Goal: Task Accomplishment & Management: Use online tool/utility

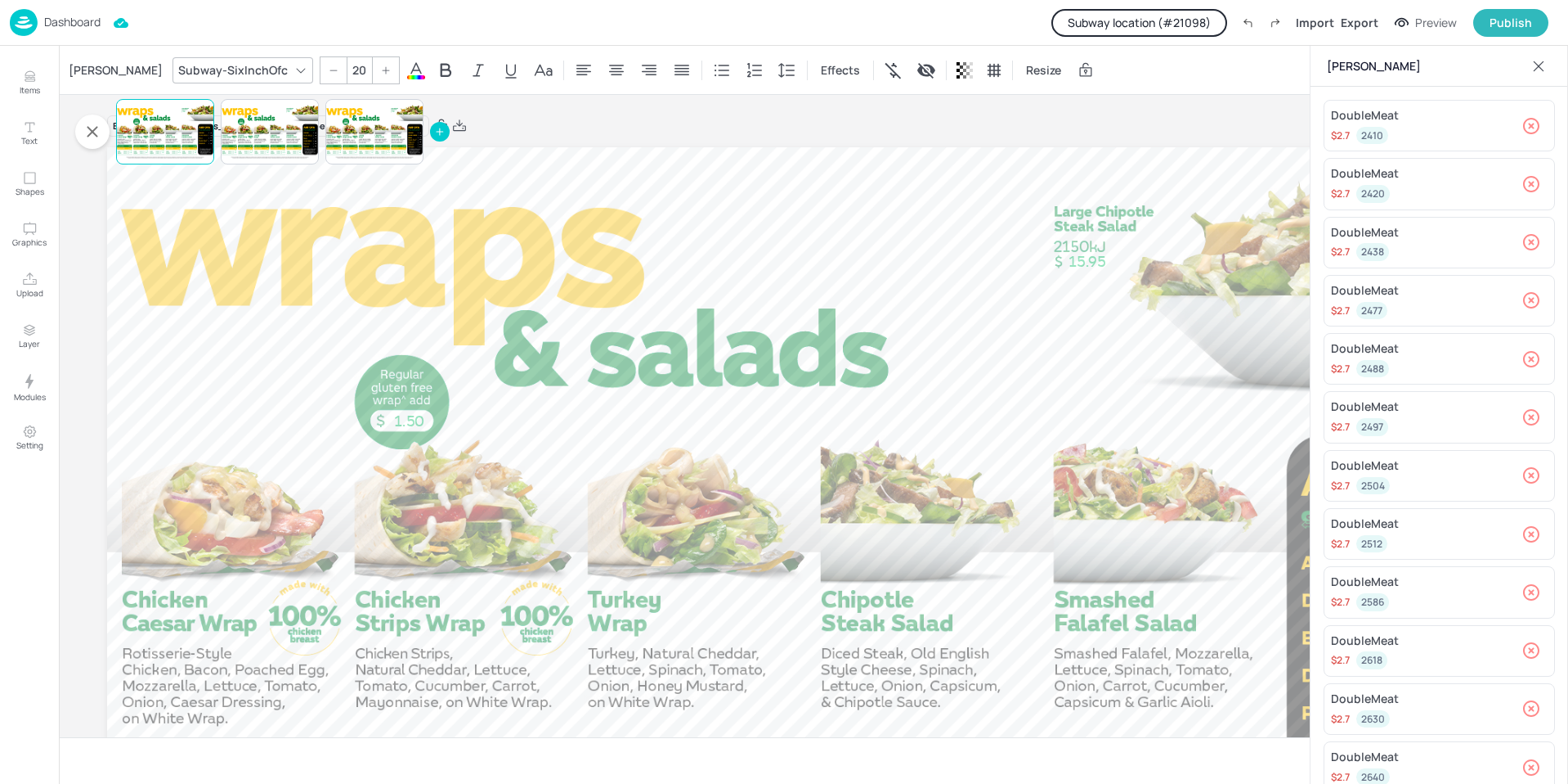
scroll to position [247, 0]
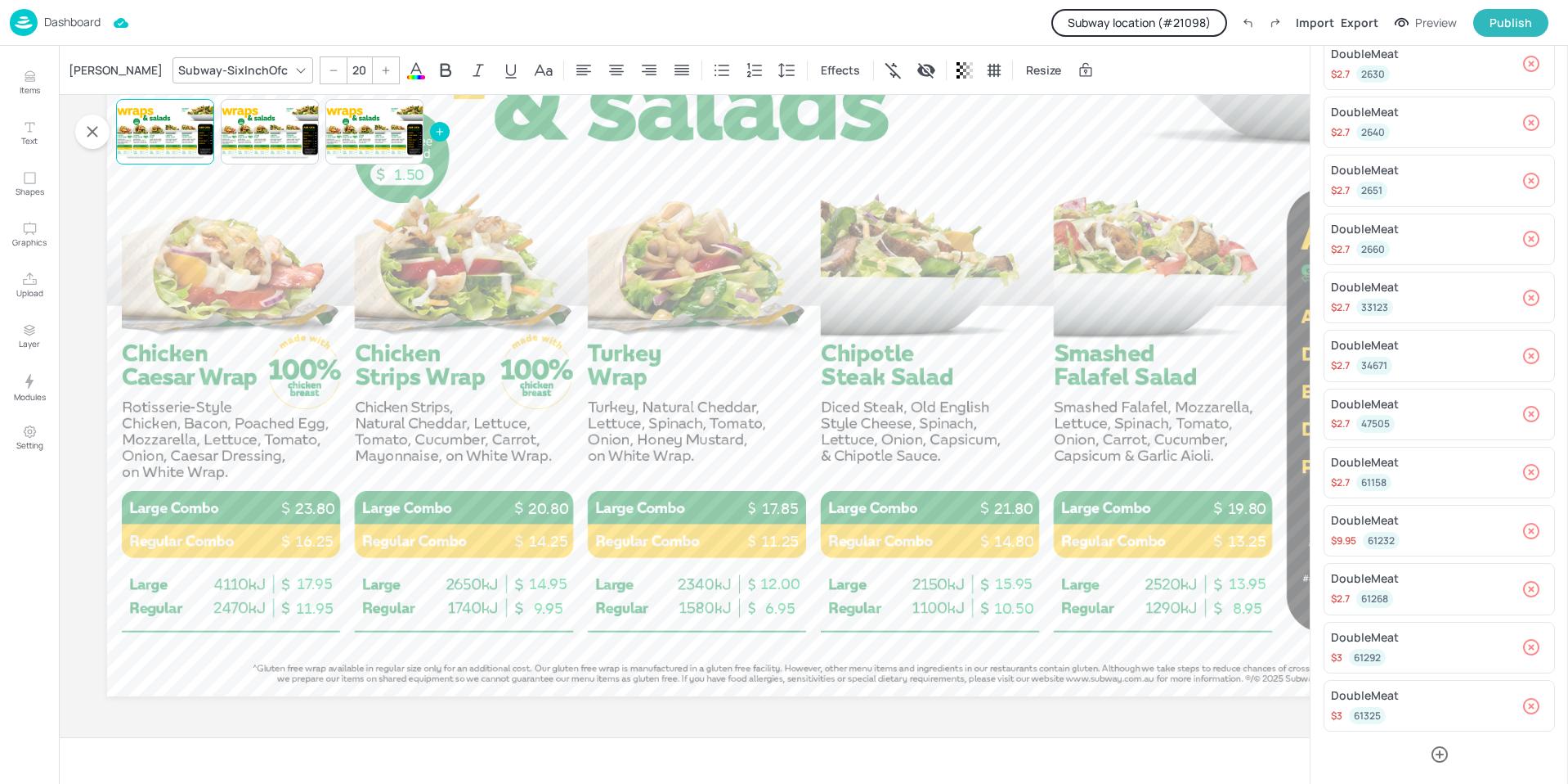
click at [92, 27] on p "Dashboard" at bounding box center [72, 21] width 56 height 12
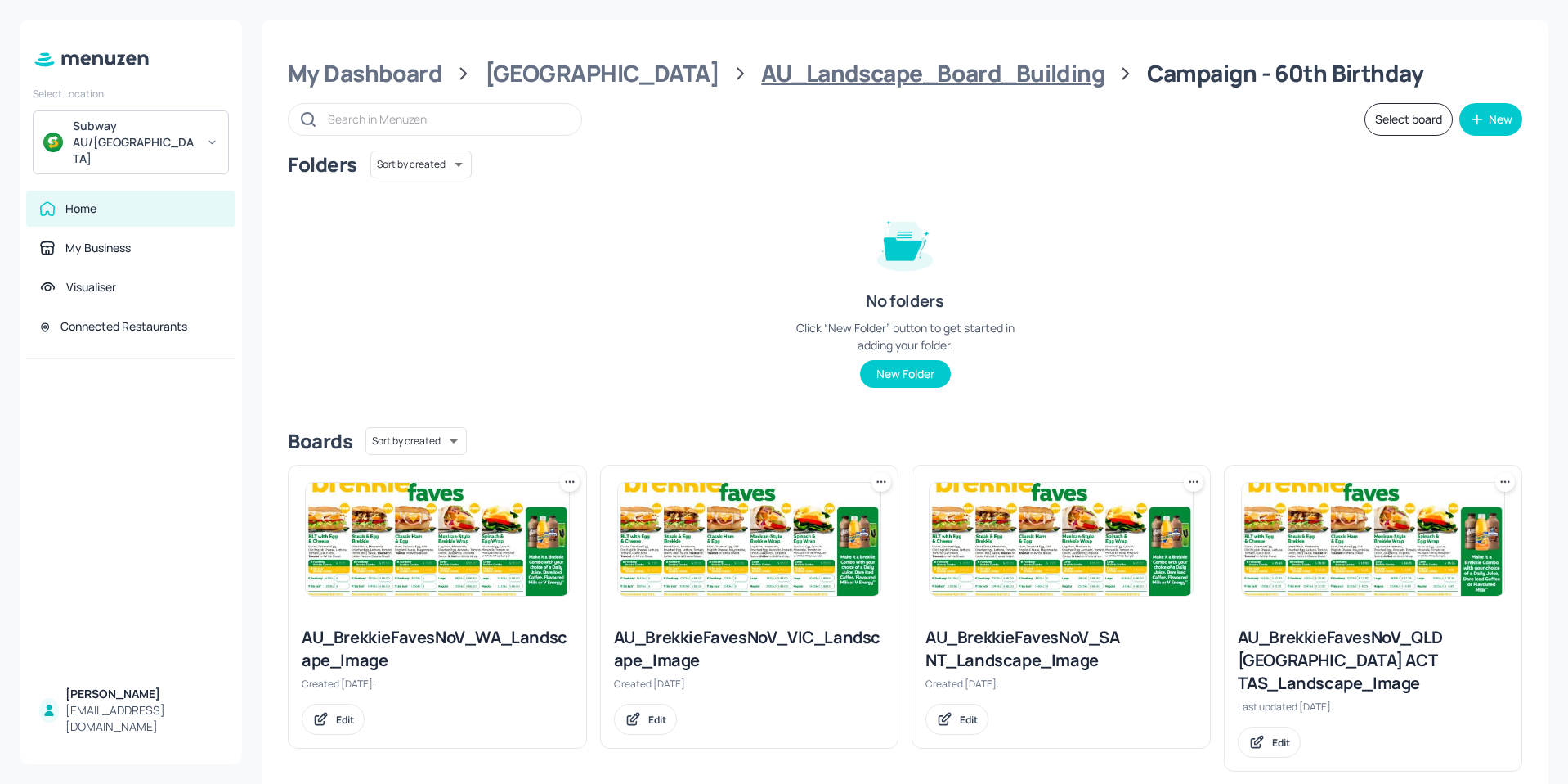
click at [761, 69] on div "AU_Landscape_Board_Building" at bounding box center [933, 73] width 343 height 29
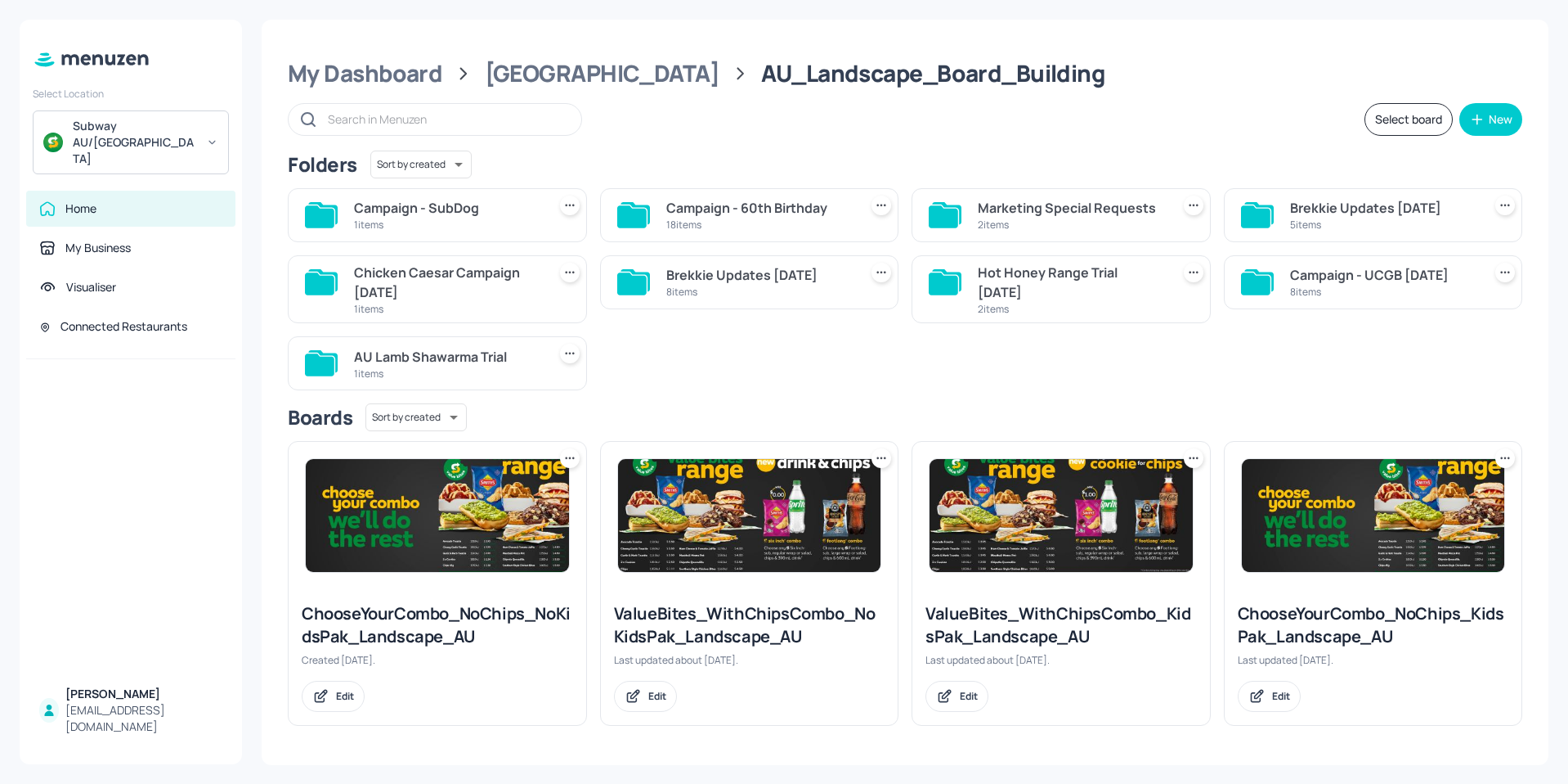
click at [492, 213] on div "Campaign - SubDog" at bounding box center [447, 207] width 187 height 20
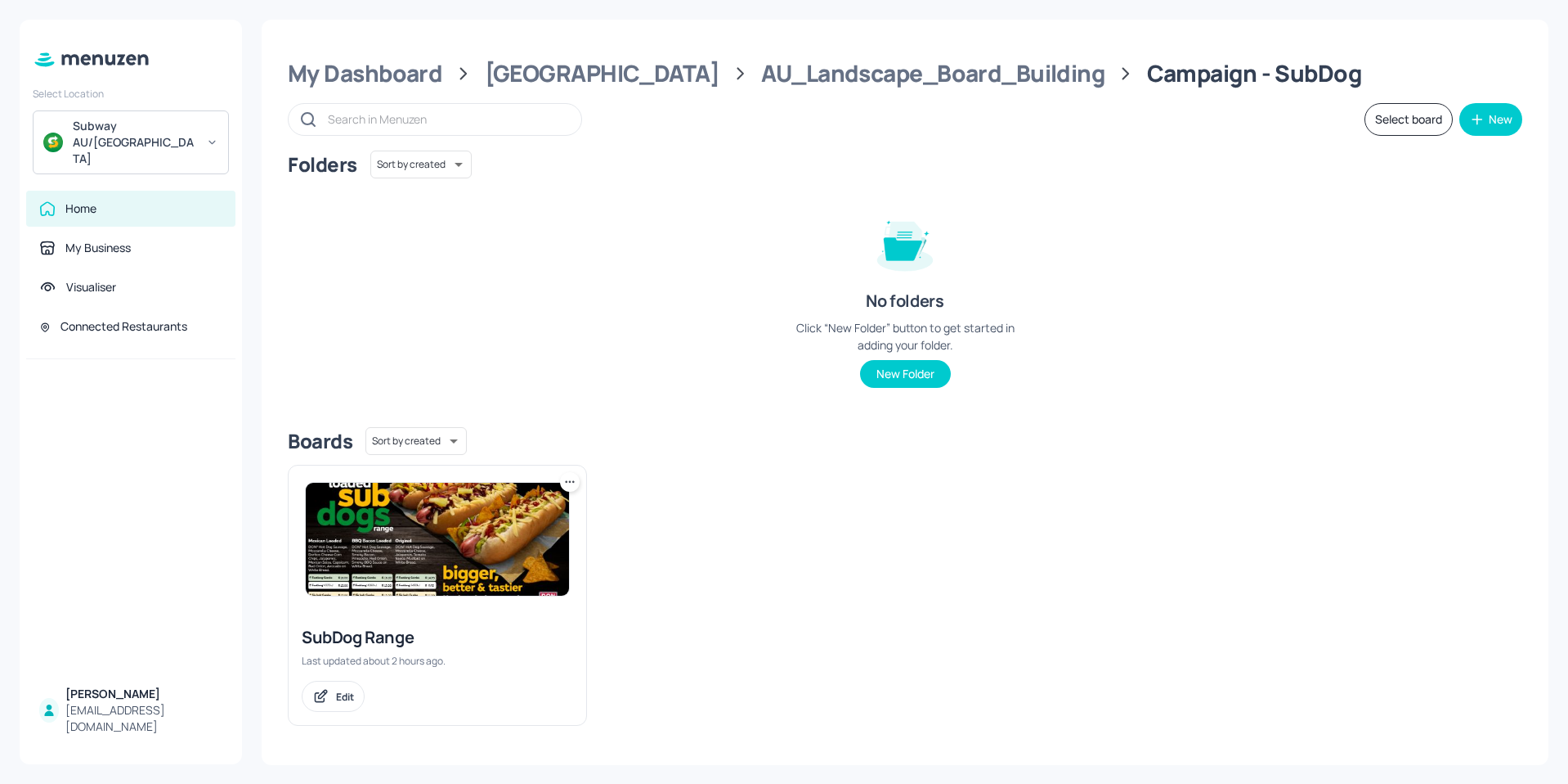
click at [360, 559] on img at bounding box center [438, 538] width 263 height 113
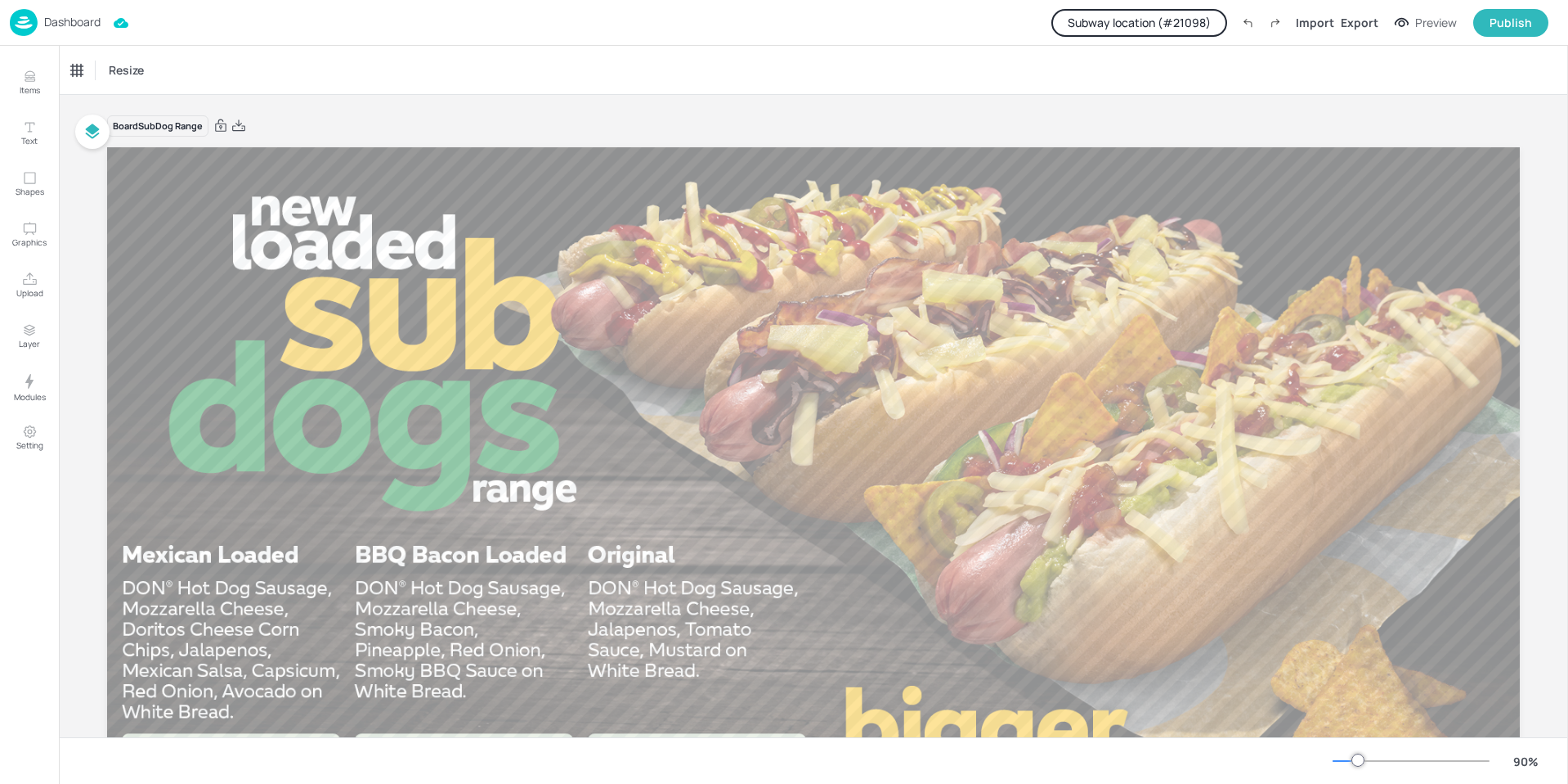
click at [1175, 28] on button "Subway location (# 21098 )" at bounding box center [1139, 22] width 176 height 28
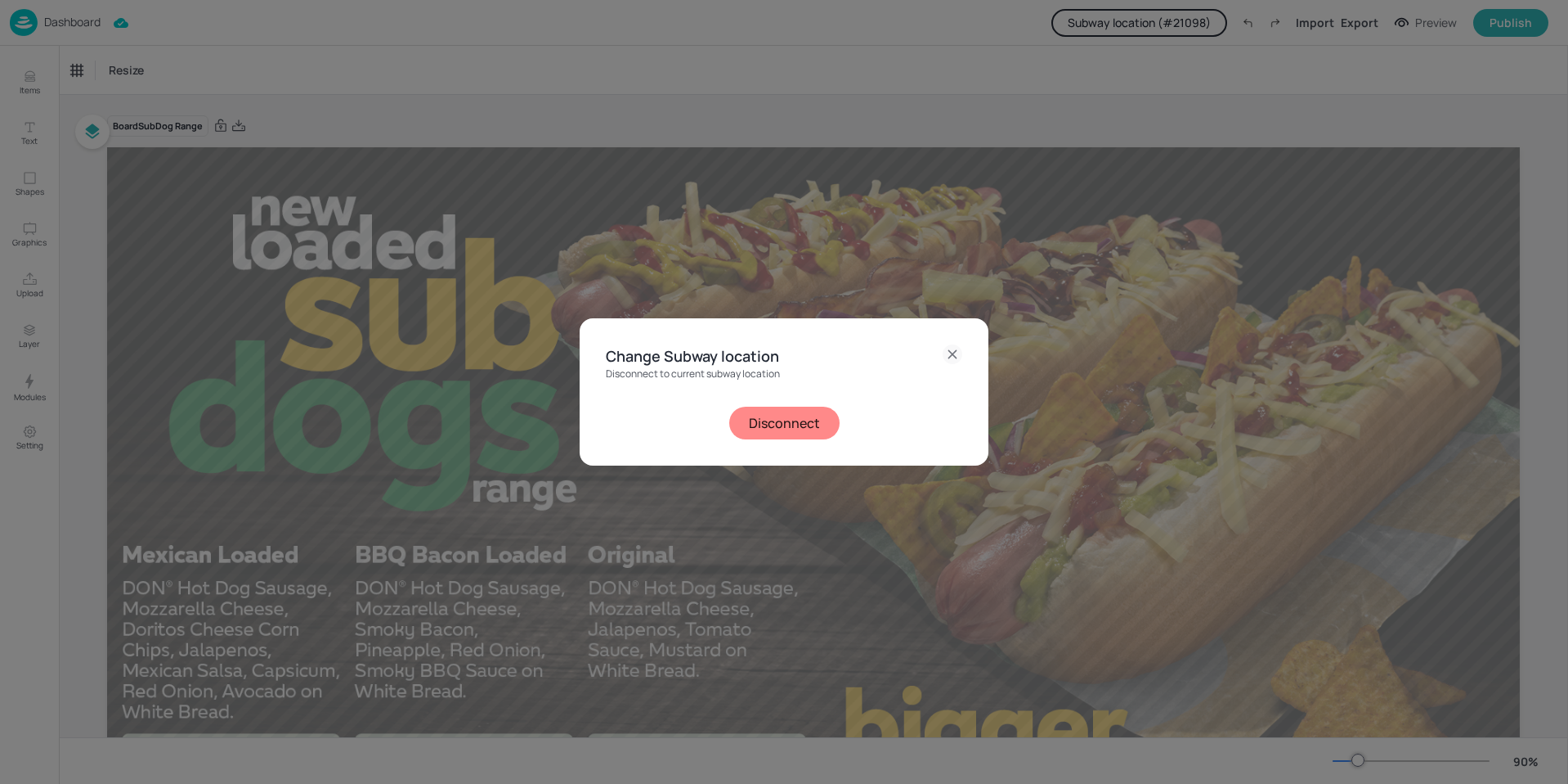
click at [800, 414] on button "Disconnect" at bounding box center [784, 423] width 110 height 33
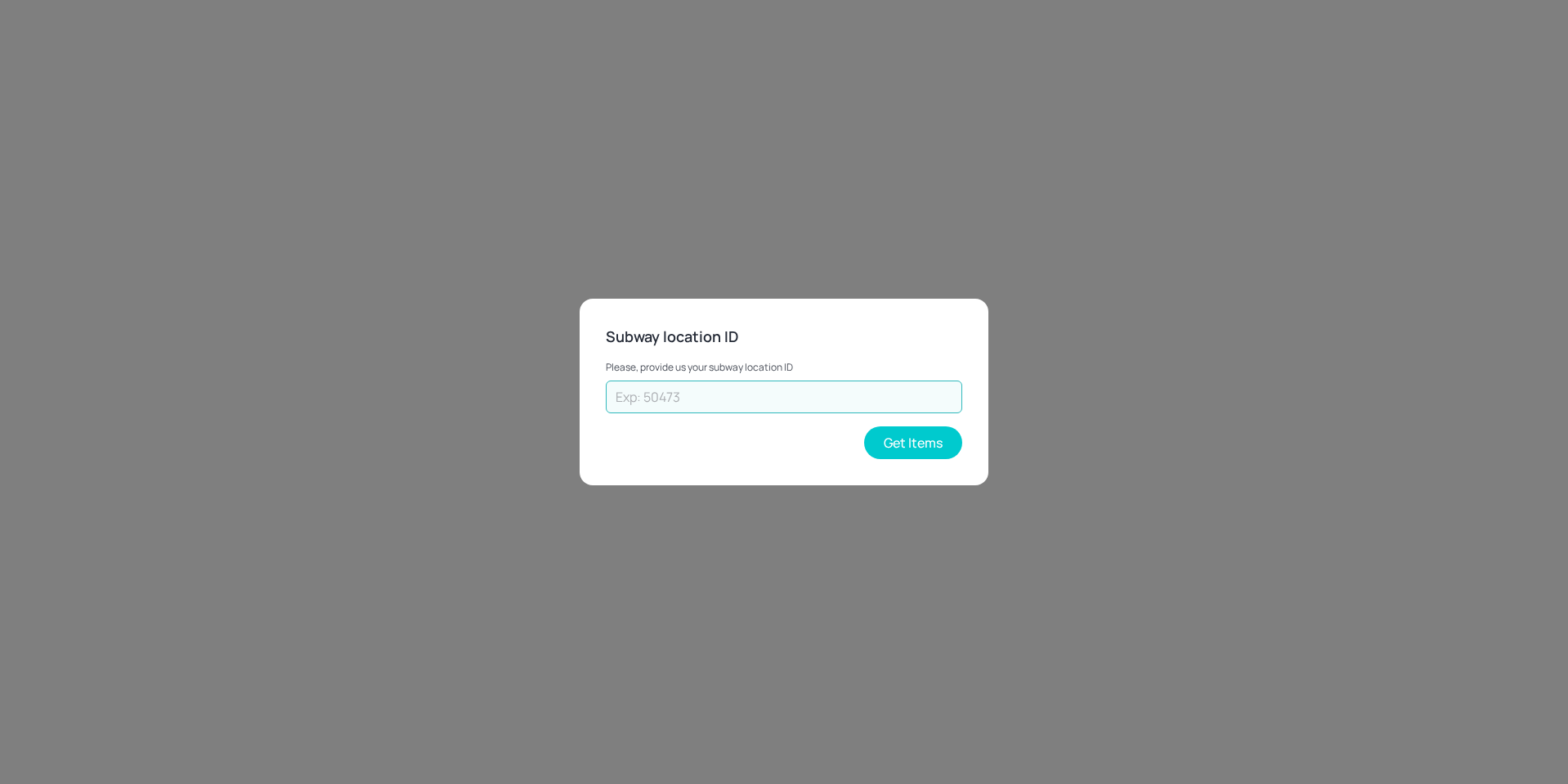
click at [813, 392] on input "text" at bounding box center [784, 396] width 357 height 33
type input "29814"
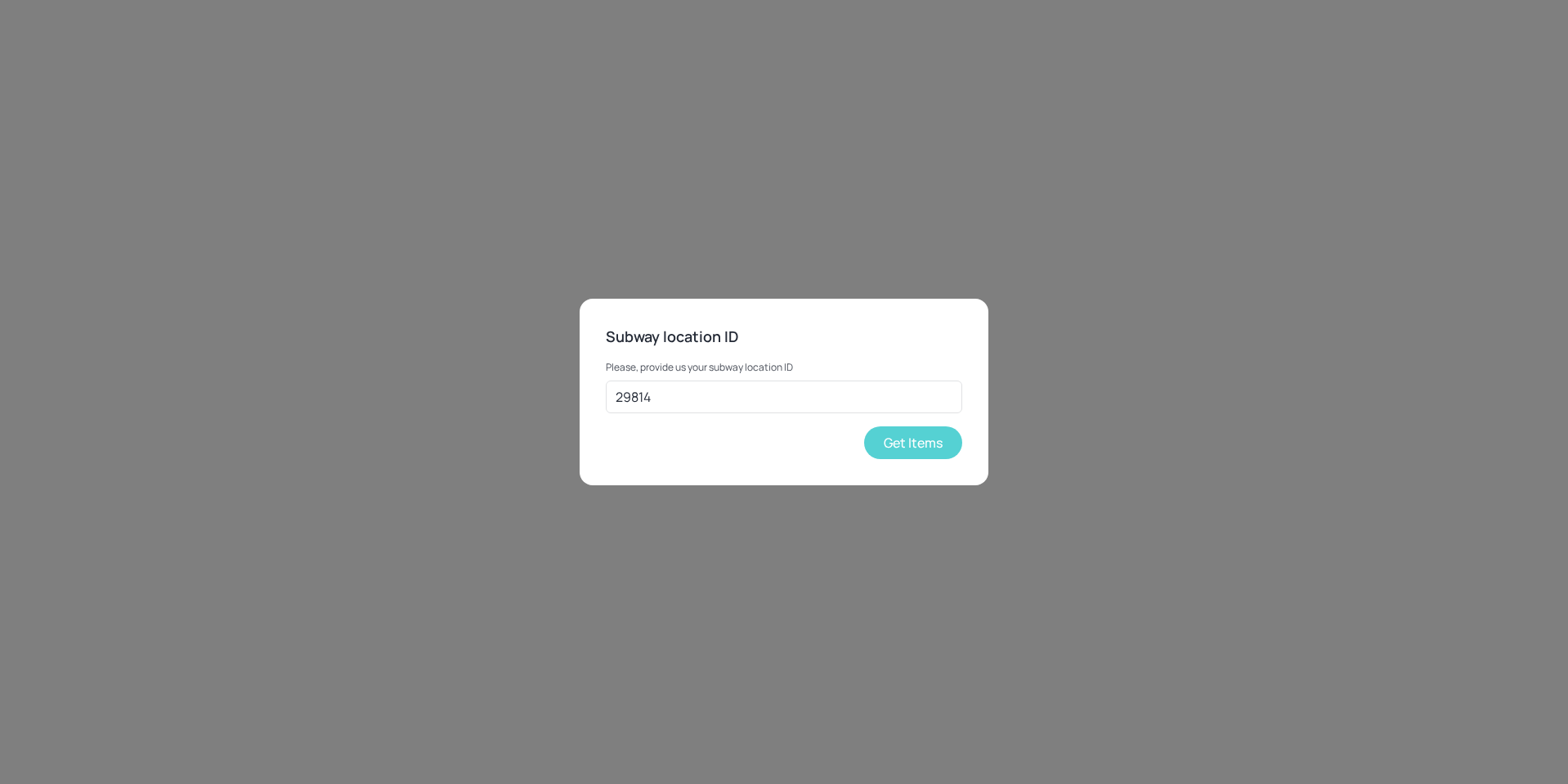
click at [911, 448] on button "Get Items" at bounding box center [913, 442] width 98 height 33
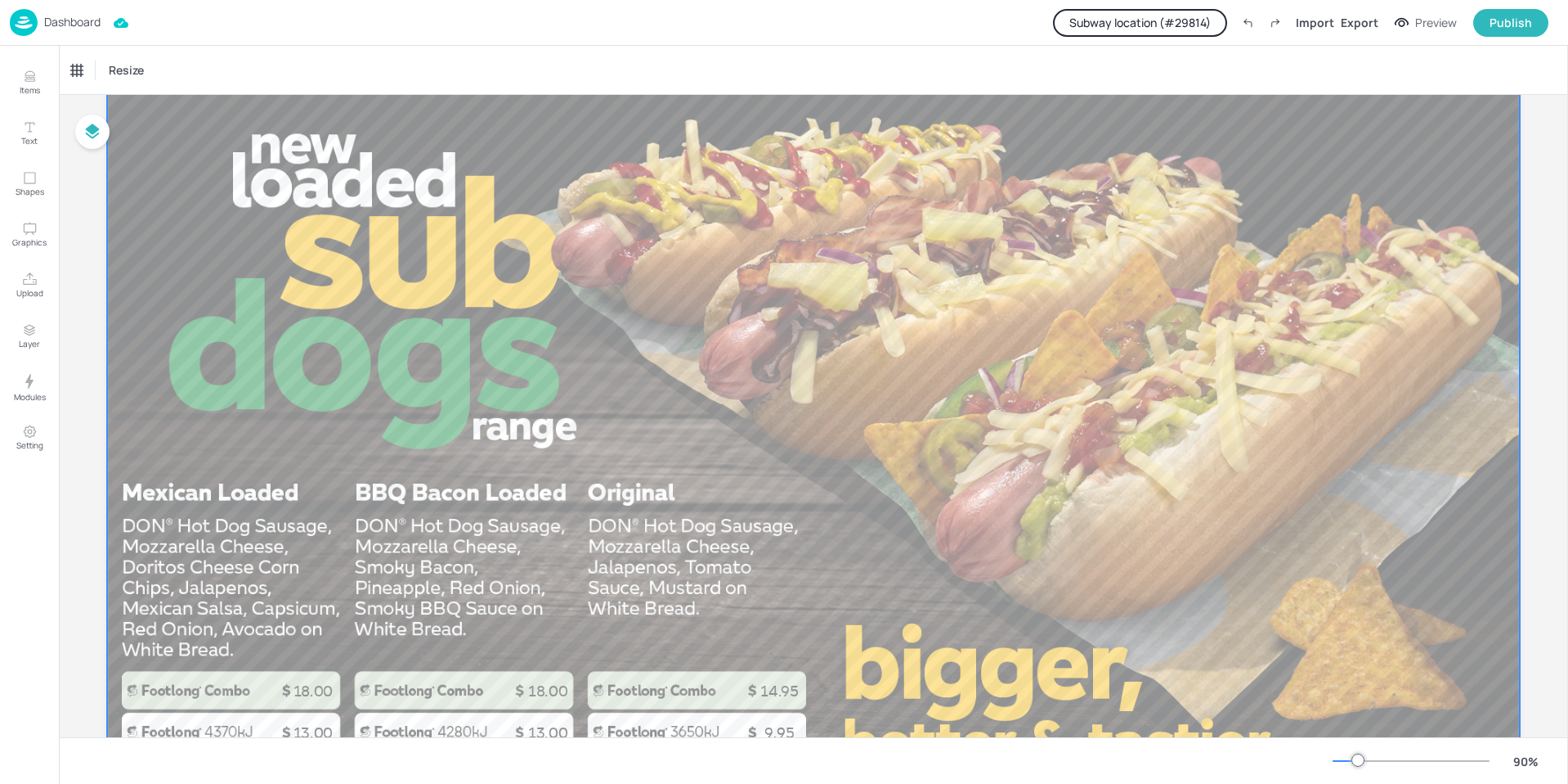
scroll to position [247, 0]
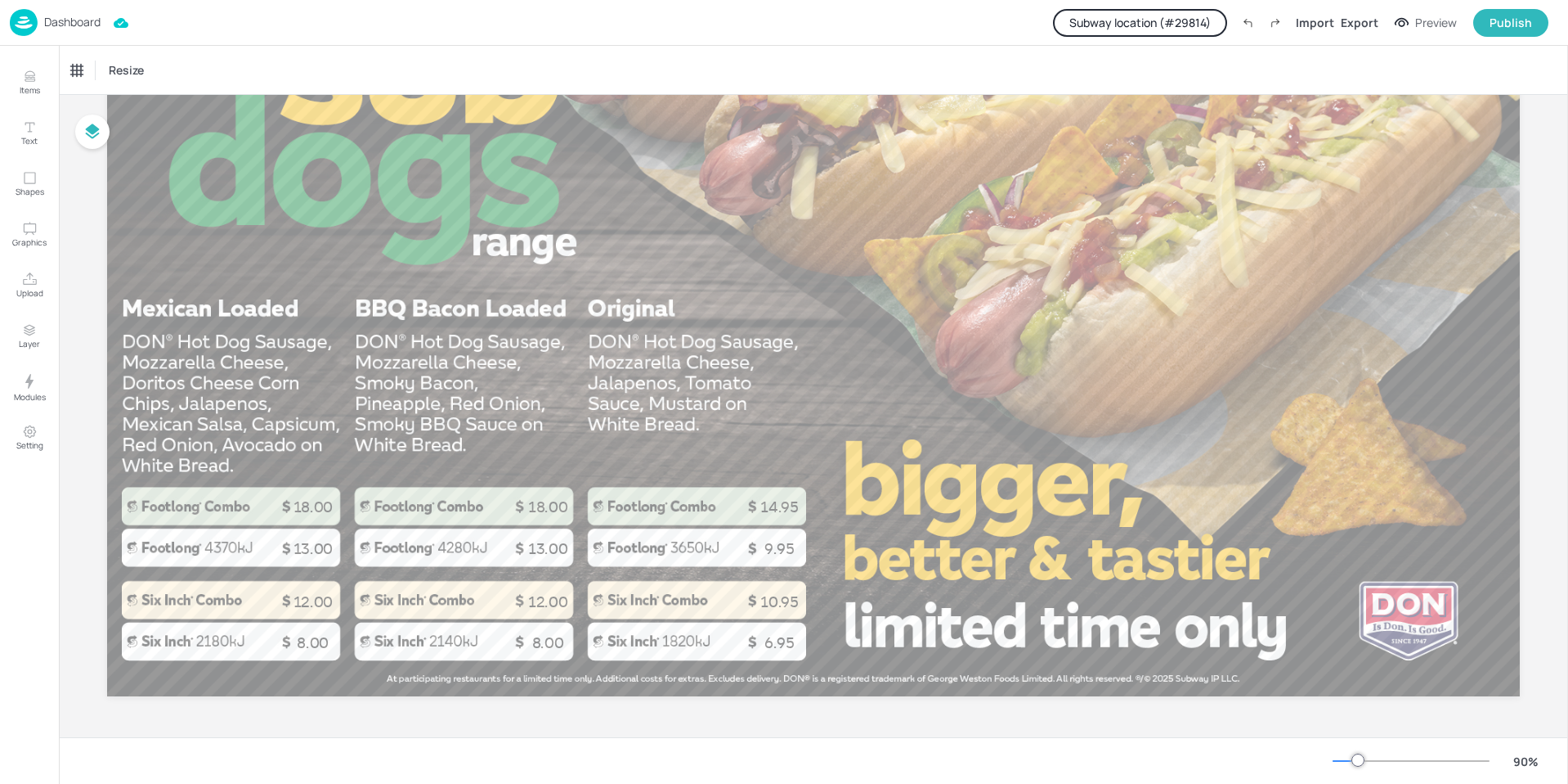
click at [81, 25] on p "Dashboard" at bounding box center [72, 21] width 56 height 12
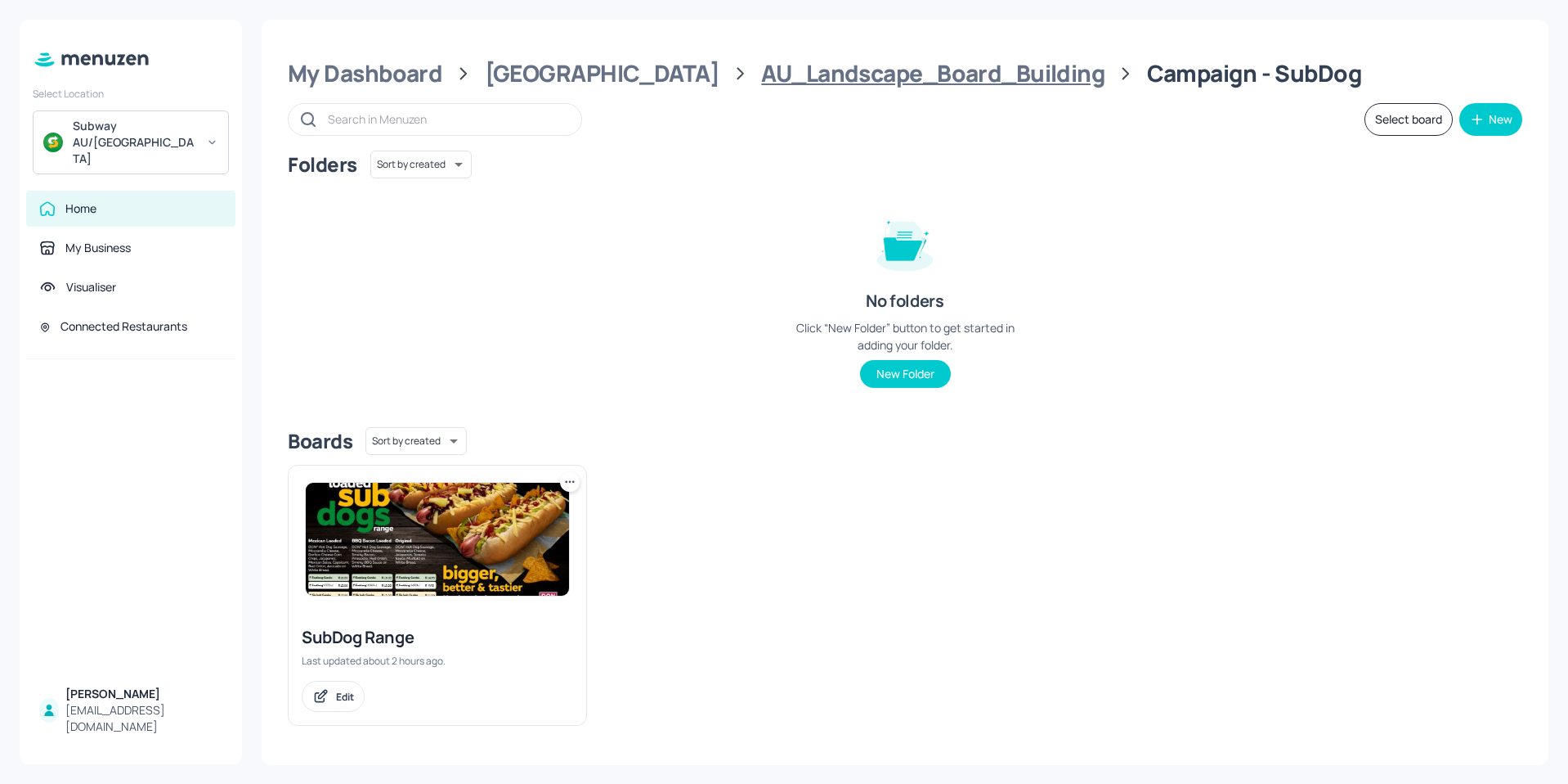
click at [761, 83] on div "AU_Landscape_Board_Building" at bounding box center [933, 73] width 343 height 29
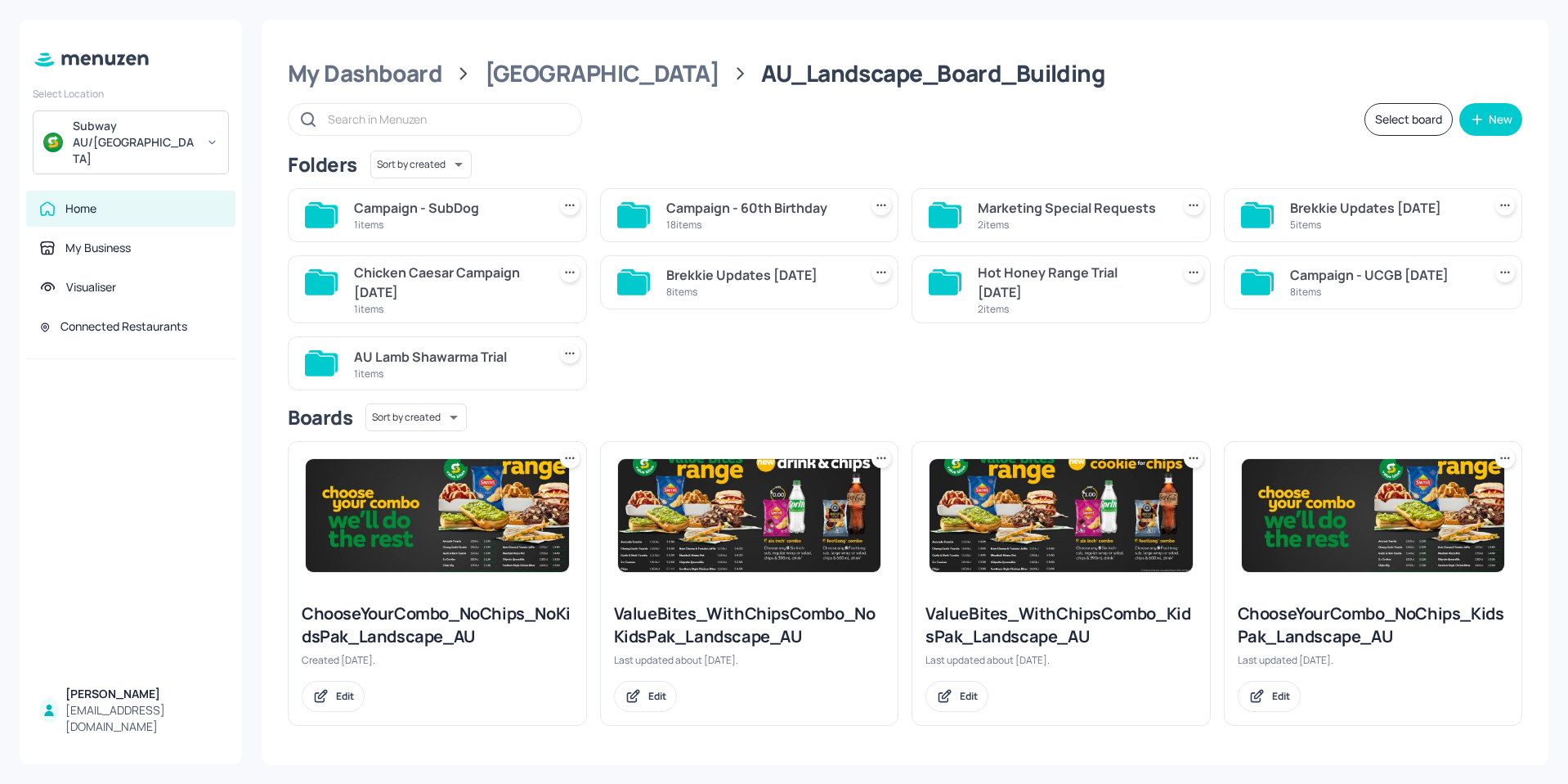
click at [685, 204] on div "Campaign - 60th Birthday" at bounding box center [760, 207] width 187 height 20
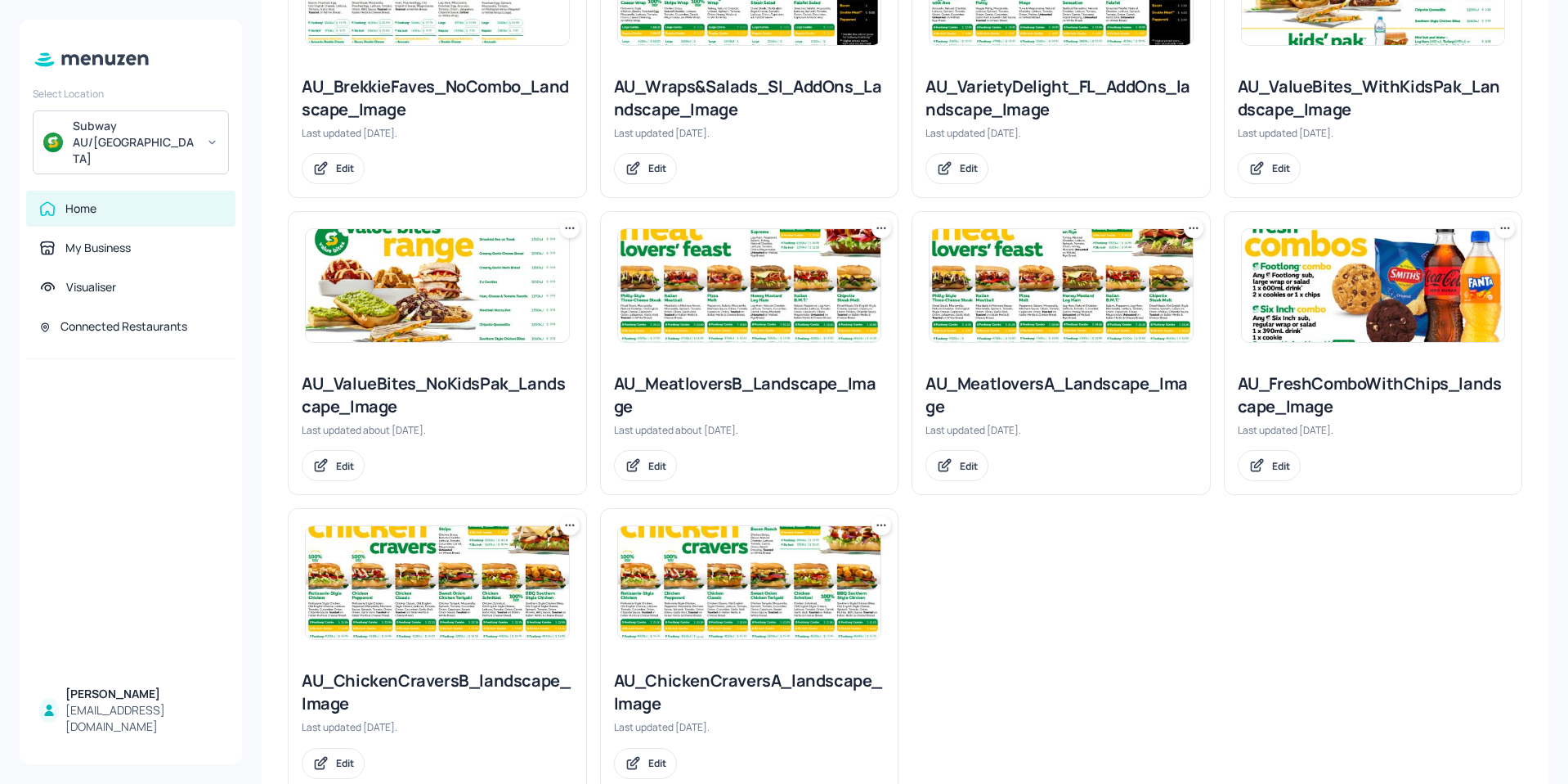
scroll to position [1193, 0]
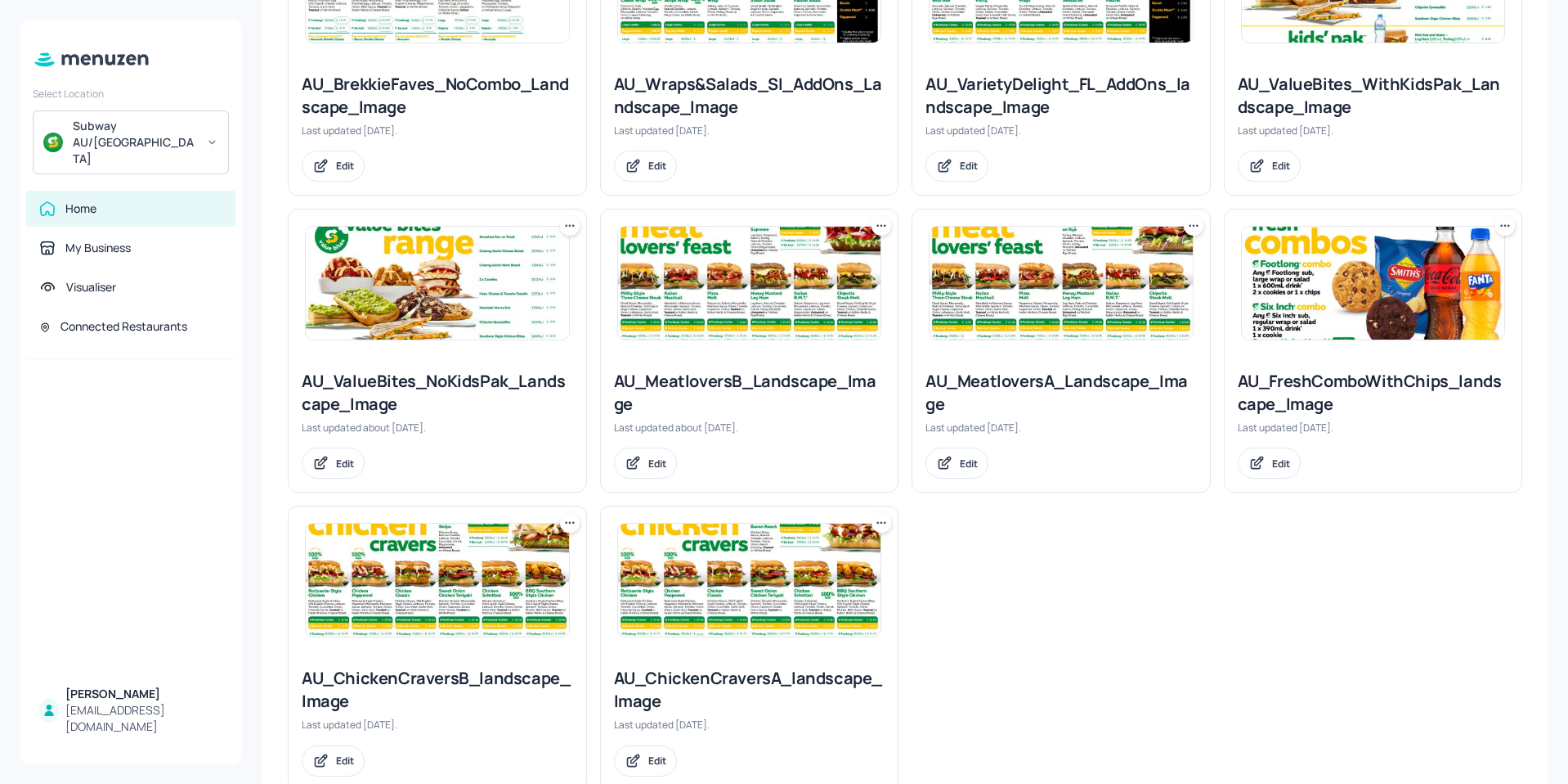
click at [692, 541] on img at bounding box center [750, 579] width 263 height 113
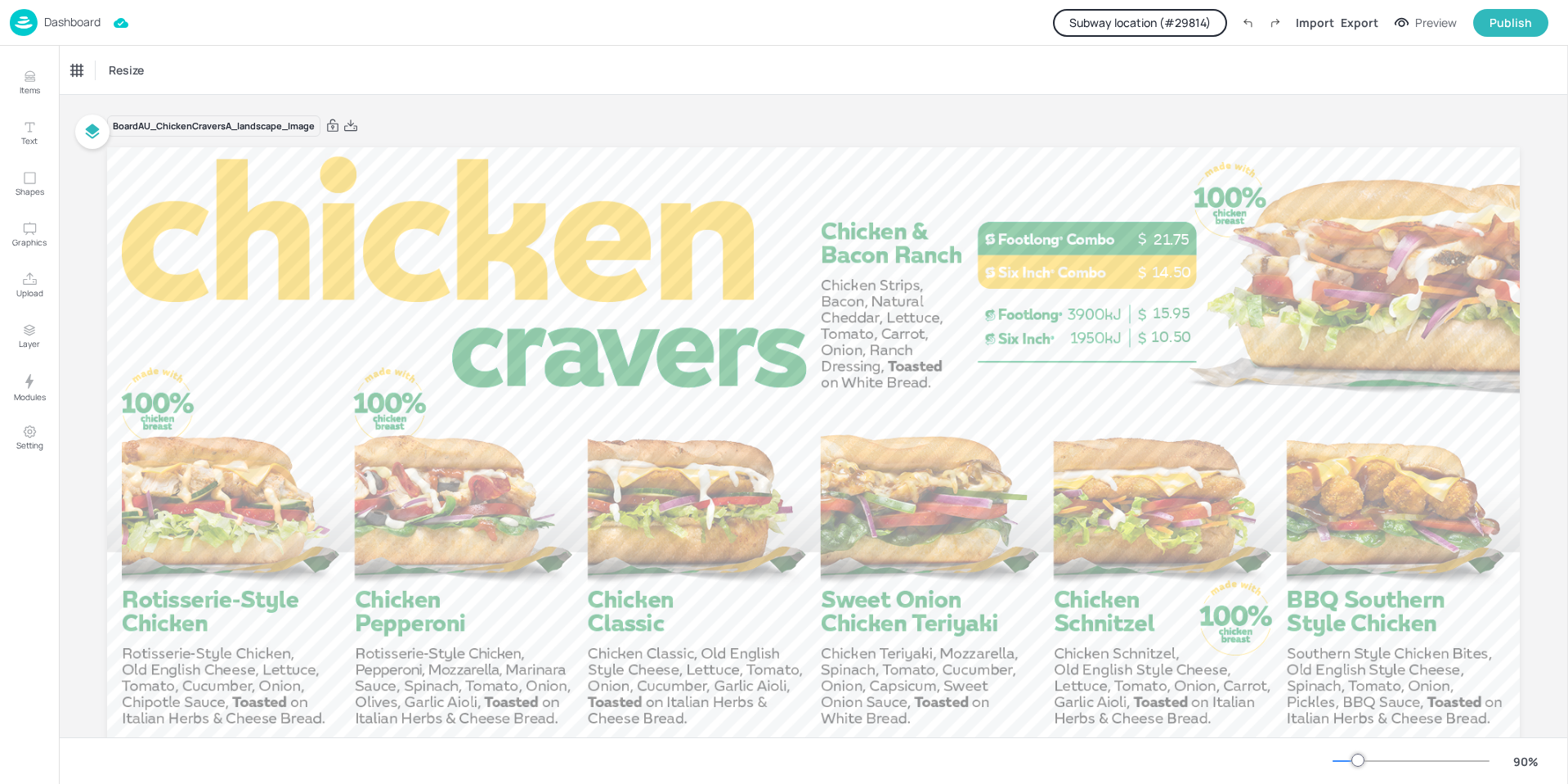
click at [1184, 23] on button "Subway location (# 29814 )" at bounding box center [1140, 22] width 174 height 28
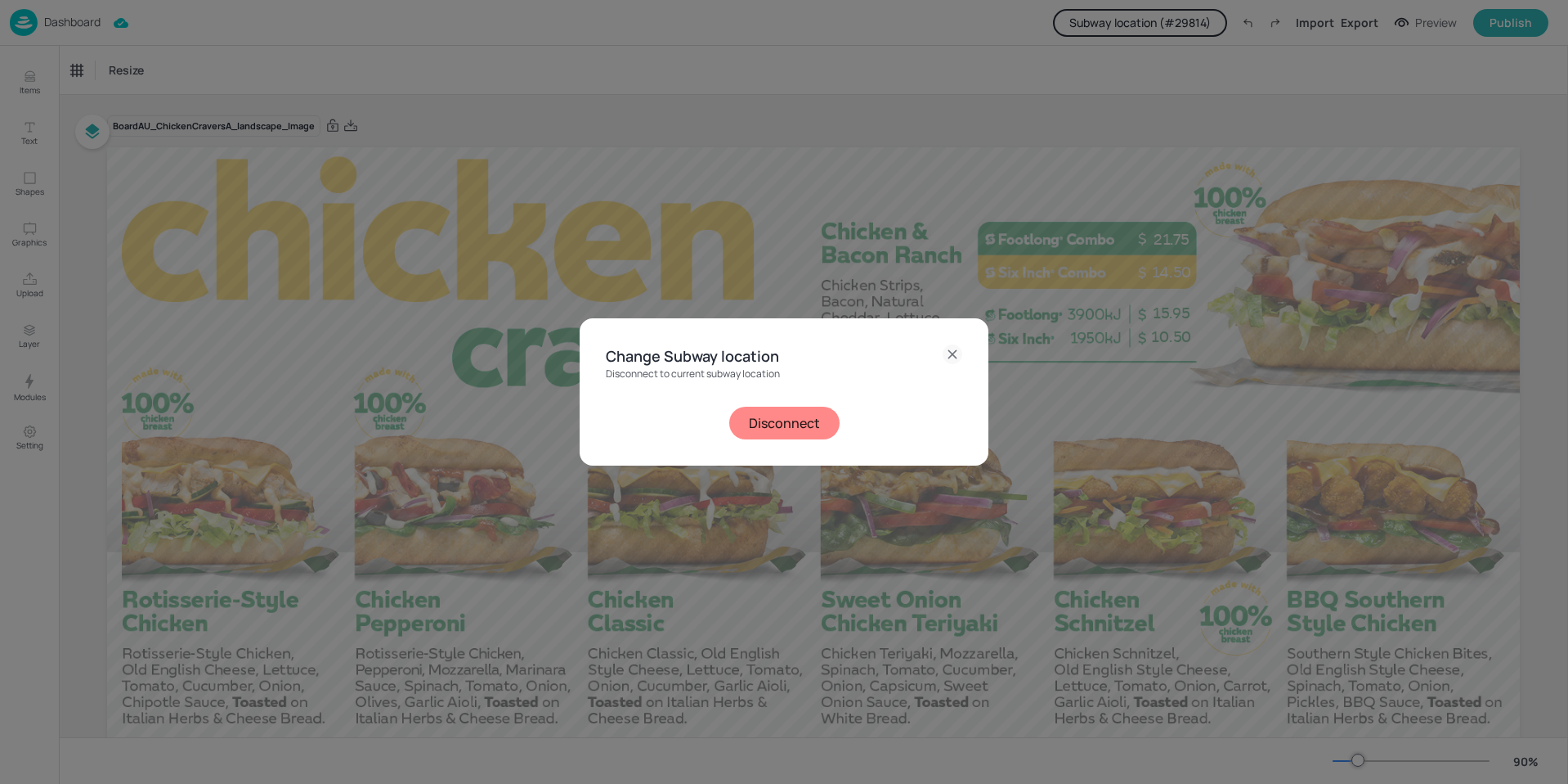
click at [773, 424] on button "Disconnect" at bounding box center [784, 423] width 110 height 33
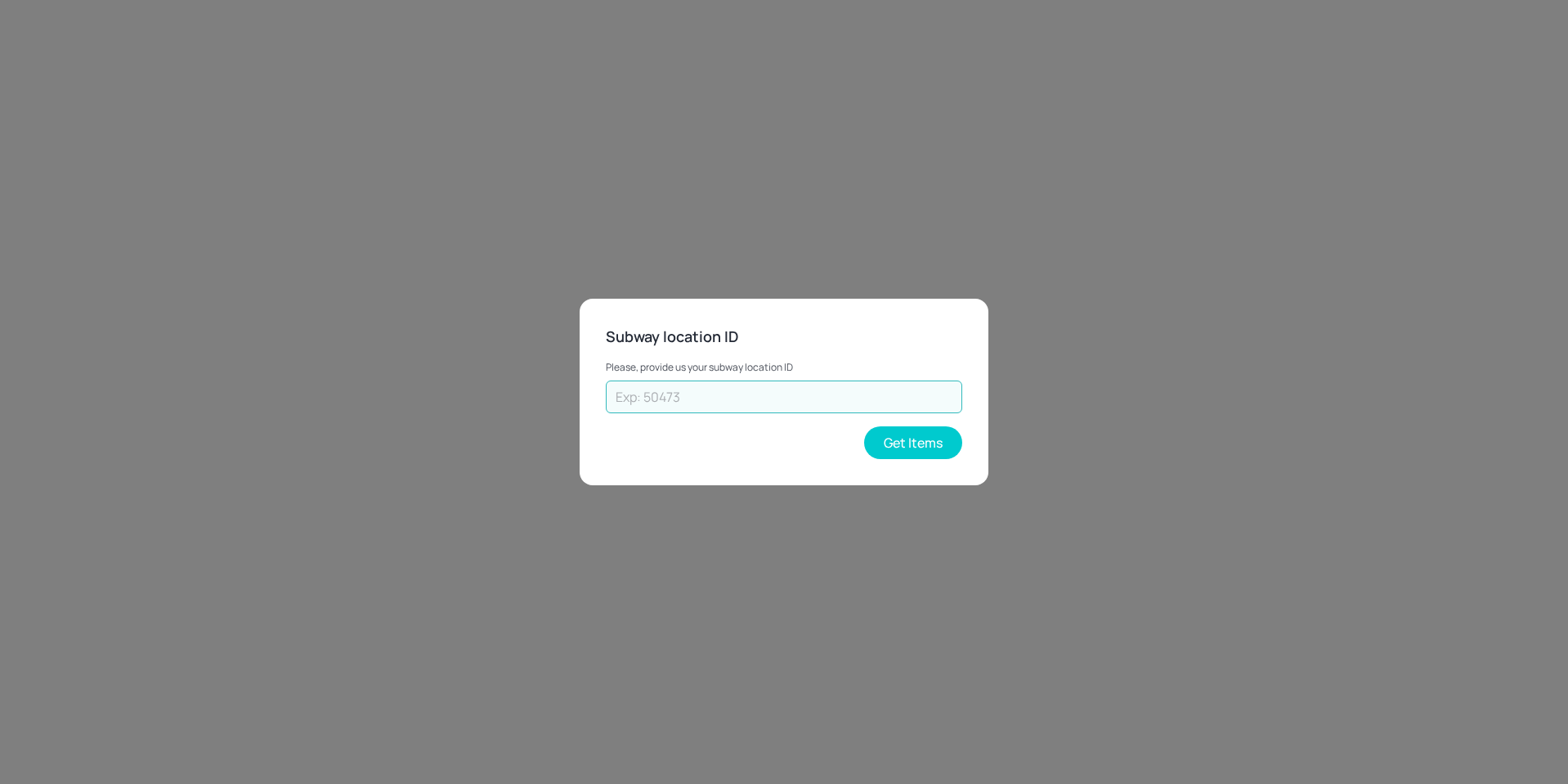
click at [696, 403] on input "text" at bounding box center [784, 396] width 357 height 33
type input "59822"
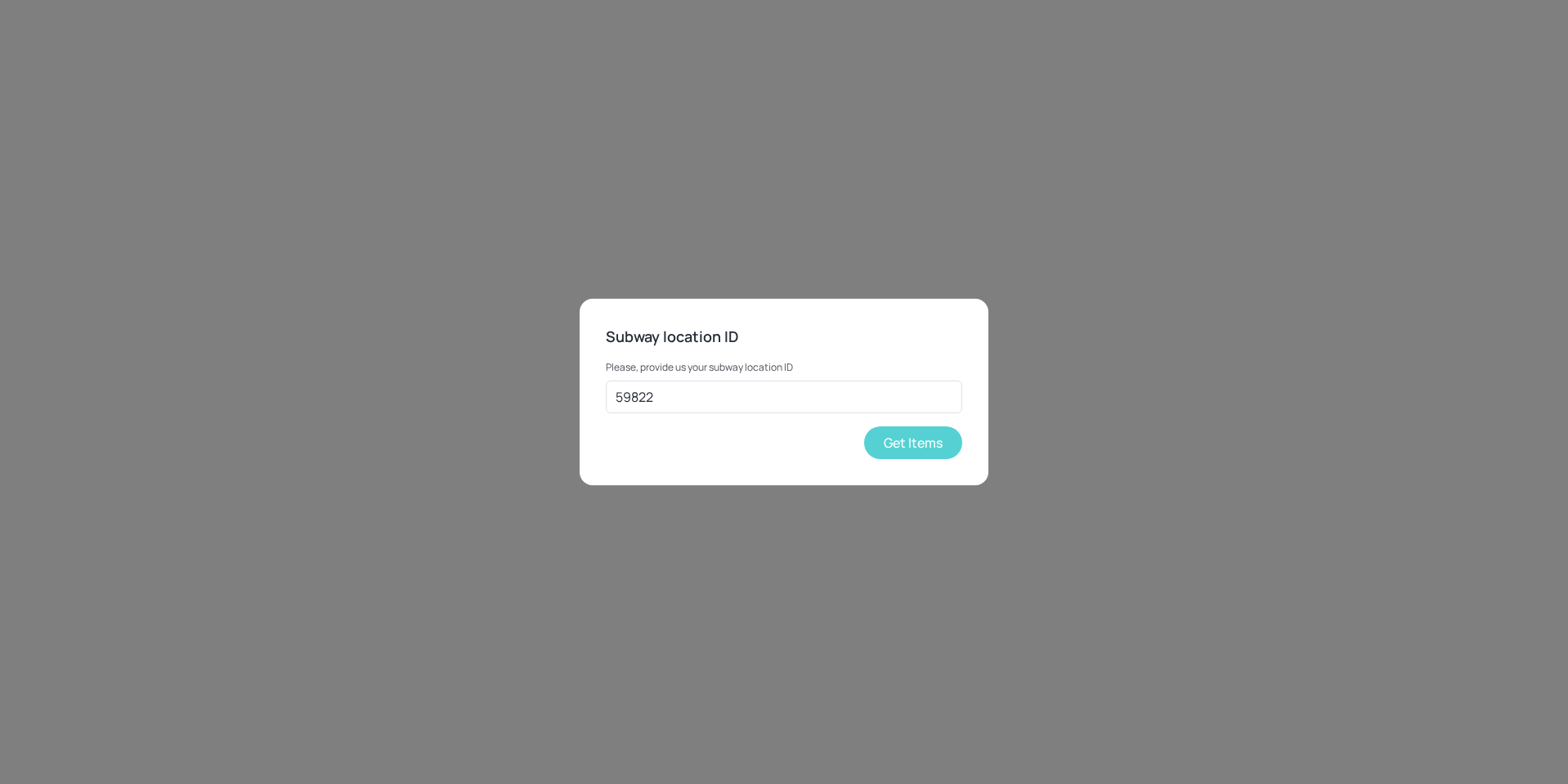
click at [902, 431] on button "Get Items" at bounding box center [913, 442] width 98 height 33
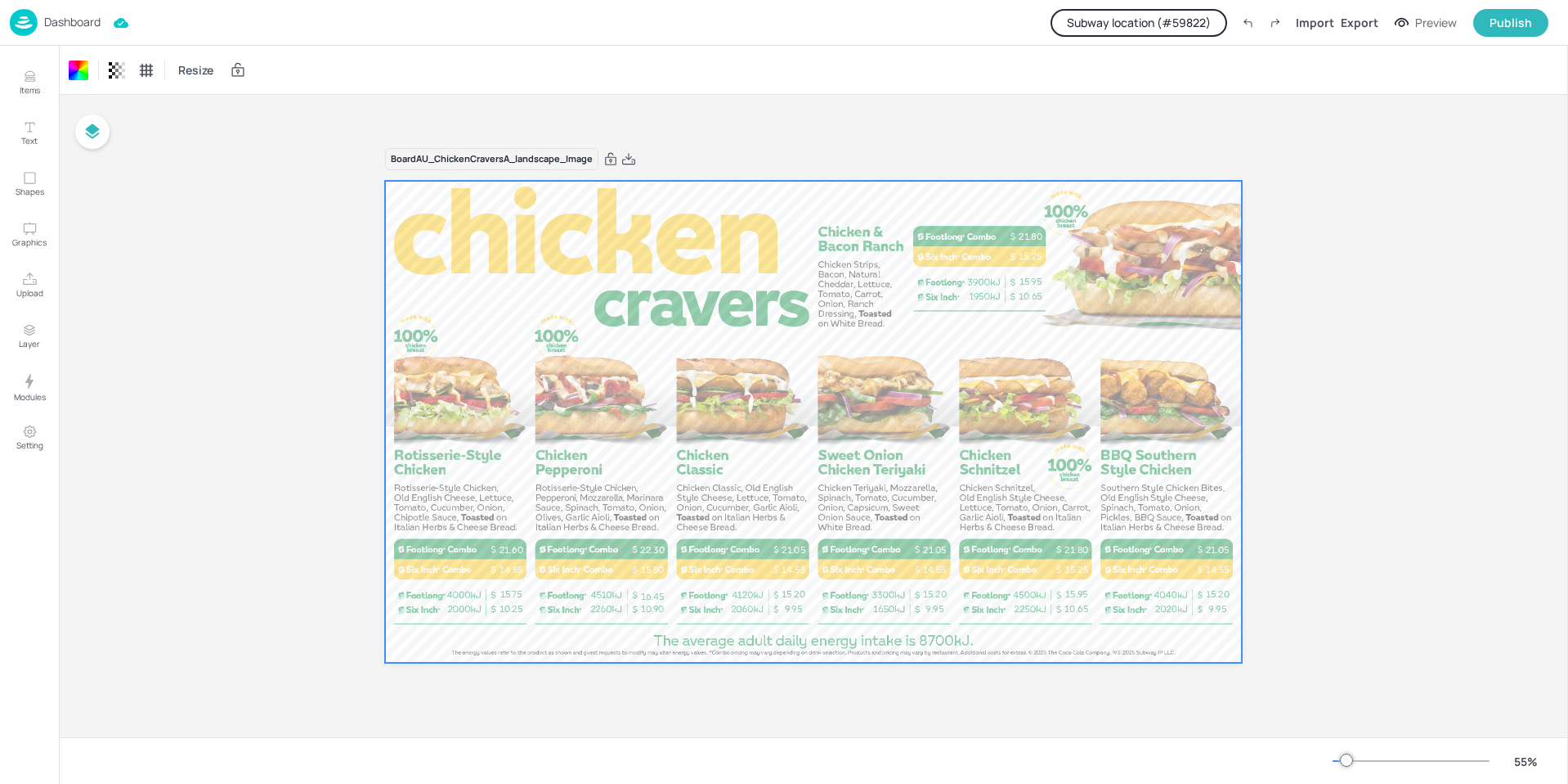
click at [54, 25] on p "Dashboard" at bounding box center [72, 21] width 56 height 12
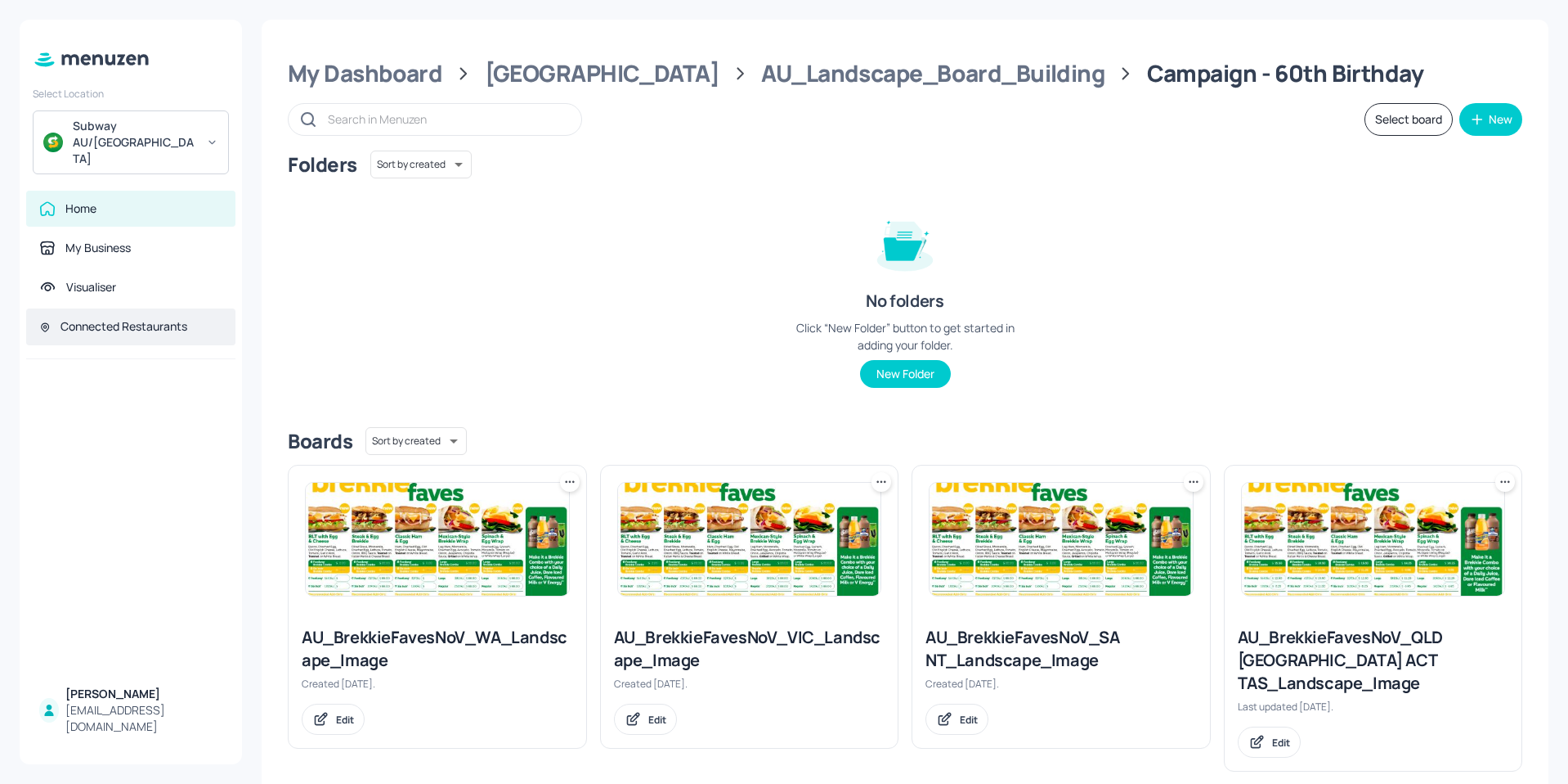
click at [78, 319] on div "Connected Restaurants" at bounding box center [124, 327] width 126 height 16
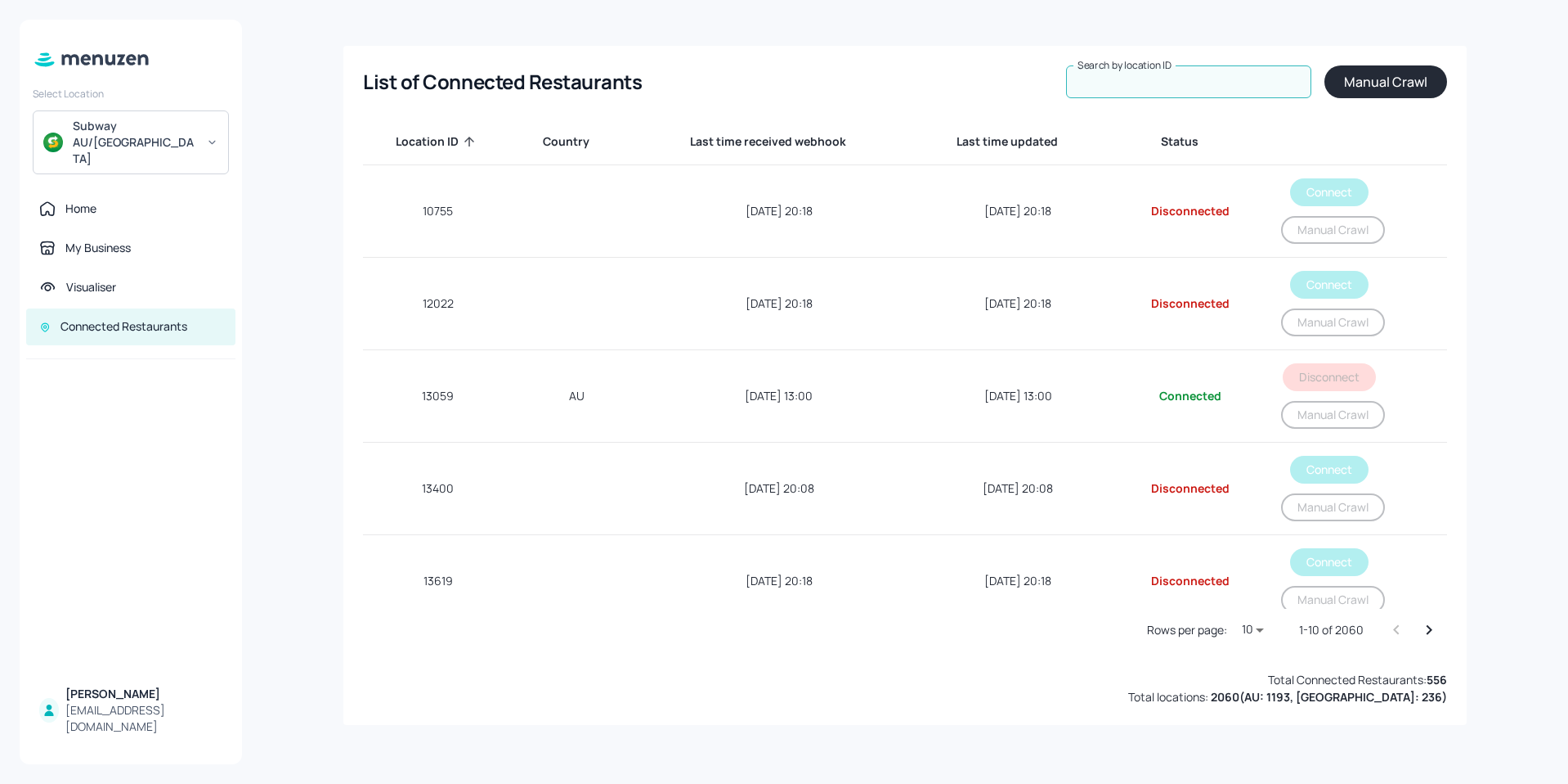
click at [1237, 85] on input "Search by location ID" at bounding box center [1189, 82] width 245 height 33
type input "59822"
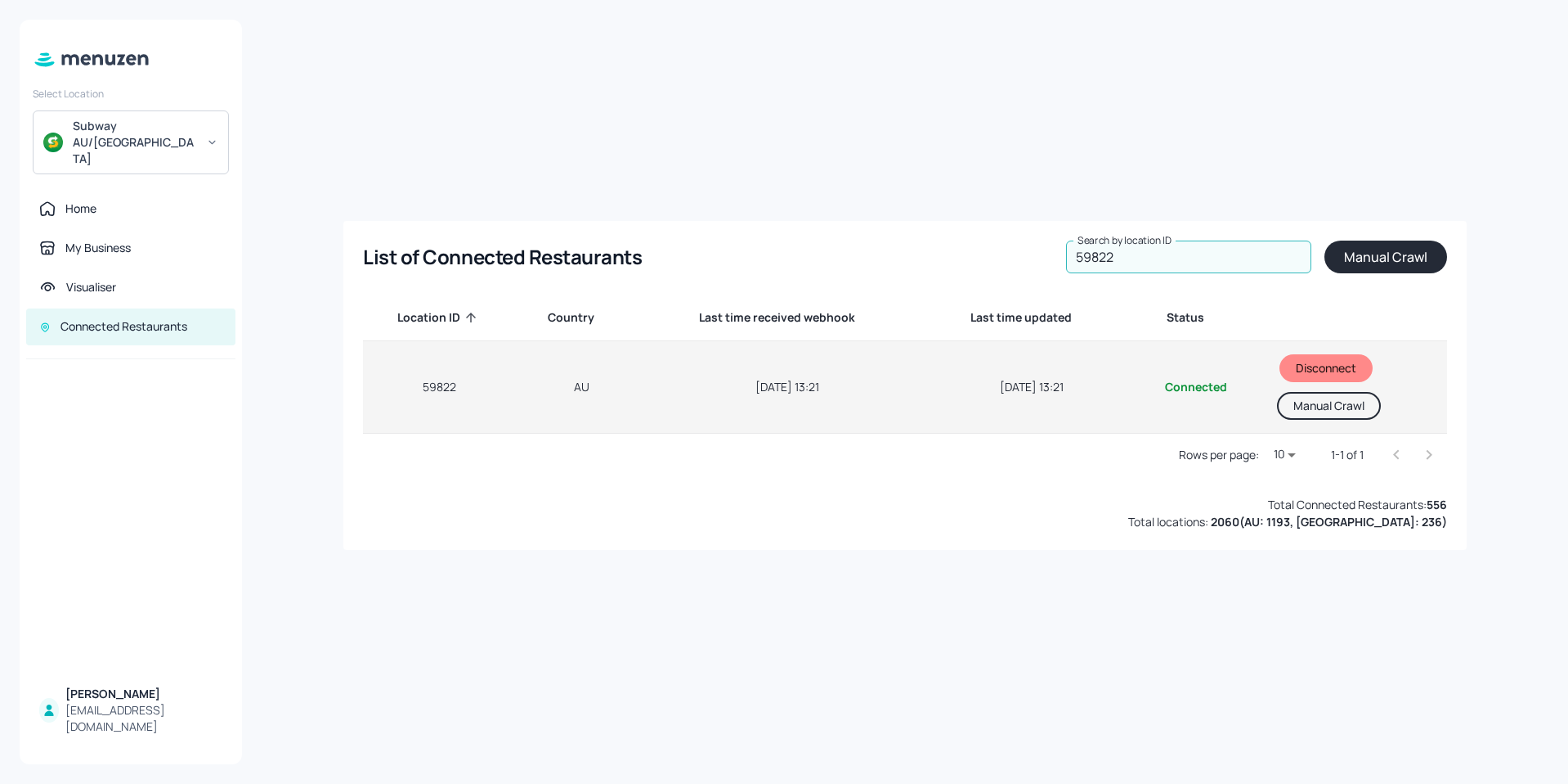
click at [1323, 408] on button "Manual Crawl" at bounding box center [1329, 405] width 104 height 28
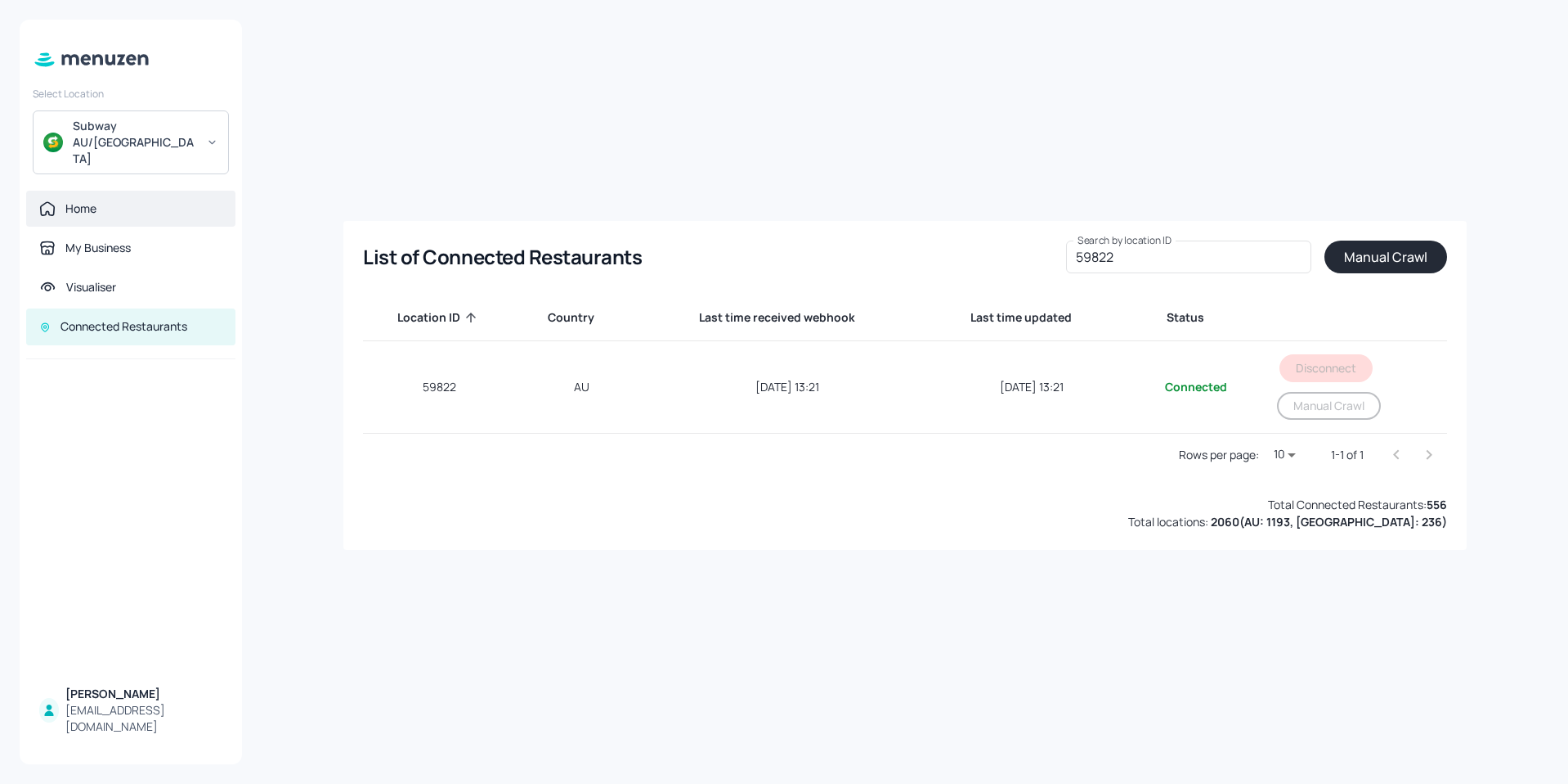
click at [88, 200] on div "Home" at bounding box center [81, 208] width 31 height 16
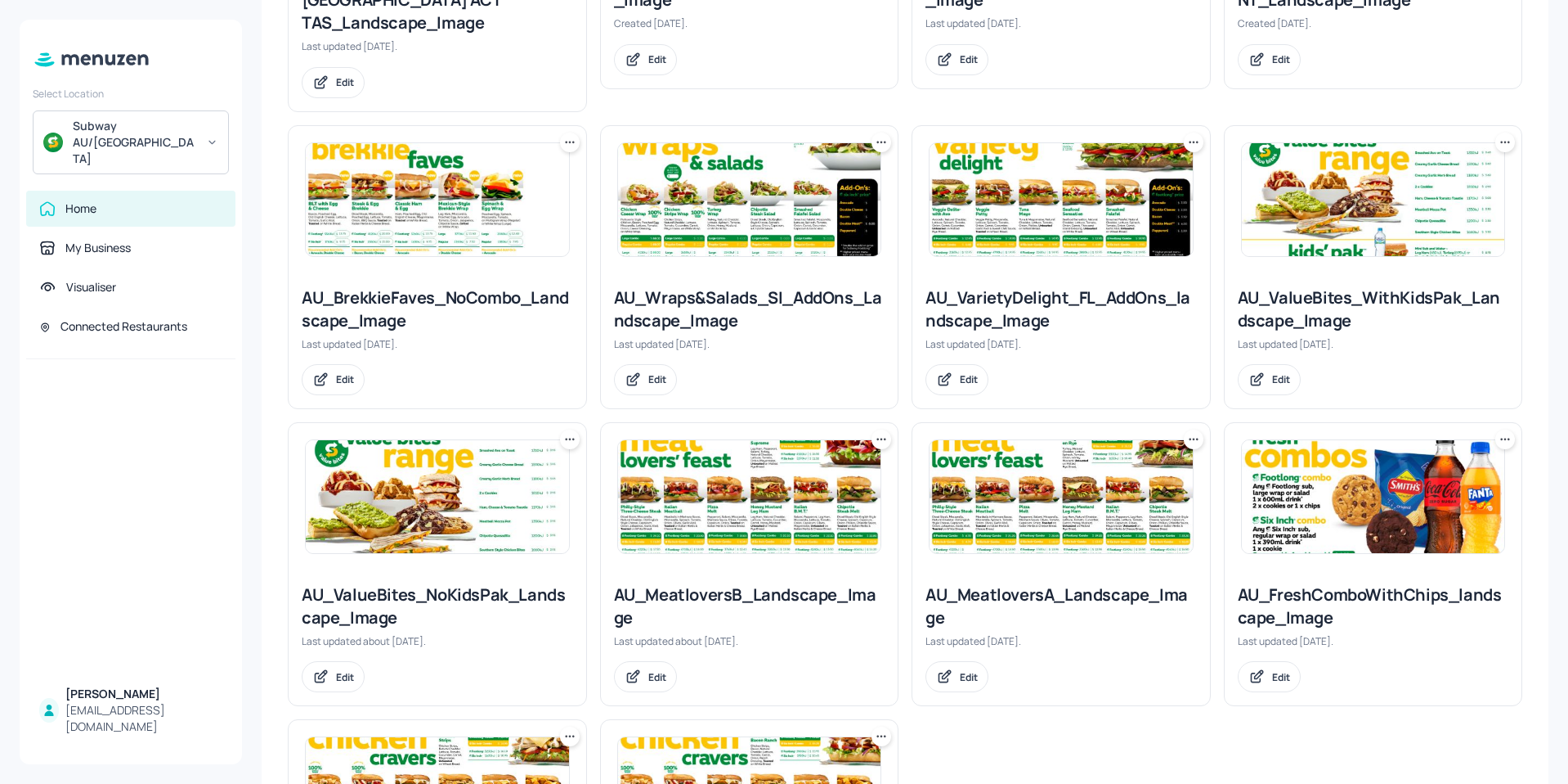
scroll to position [982, 0]
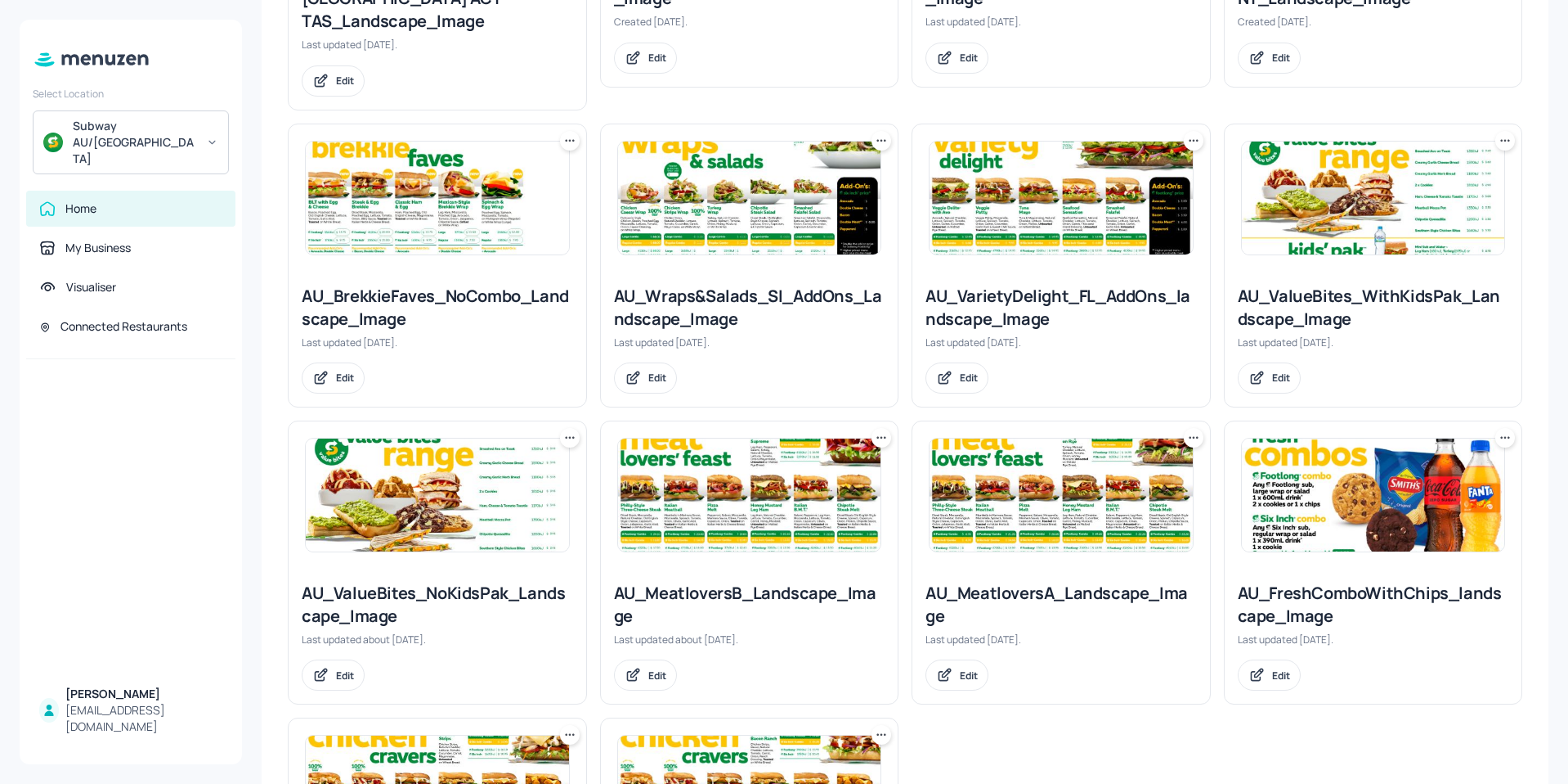
click at [791, 468] on img at bounding box center [750, 495] width 263 height 113
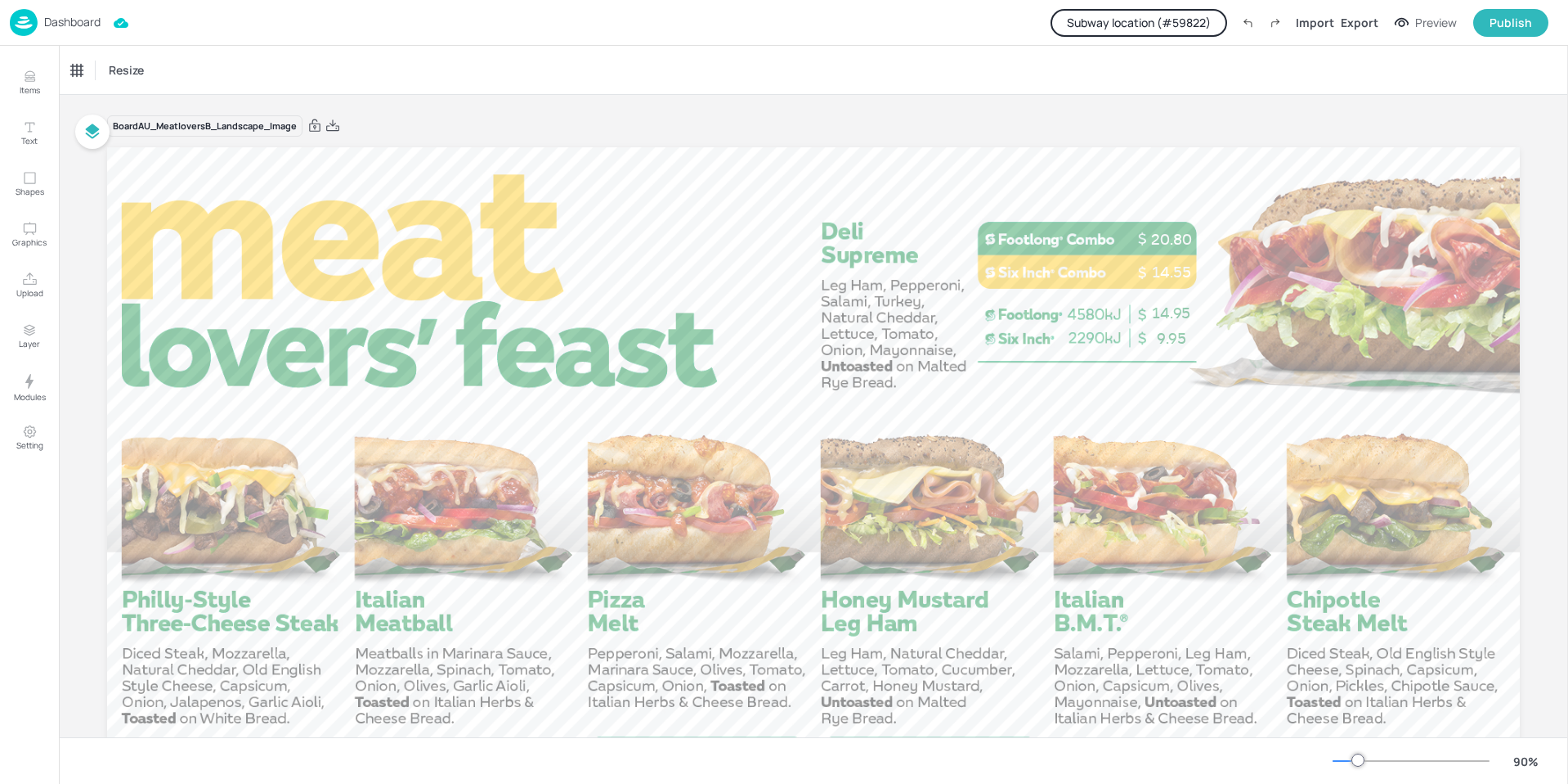
click at [79, 24] on p "Dashboard" at bounding box center [72, 21] width 56 height 12
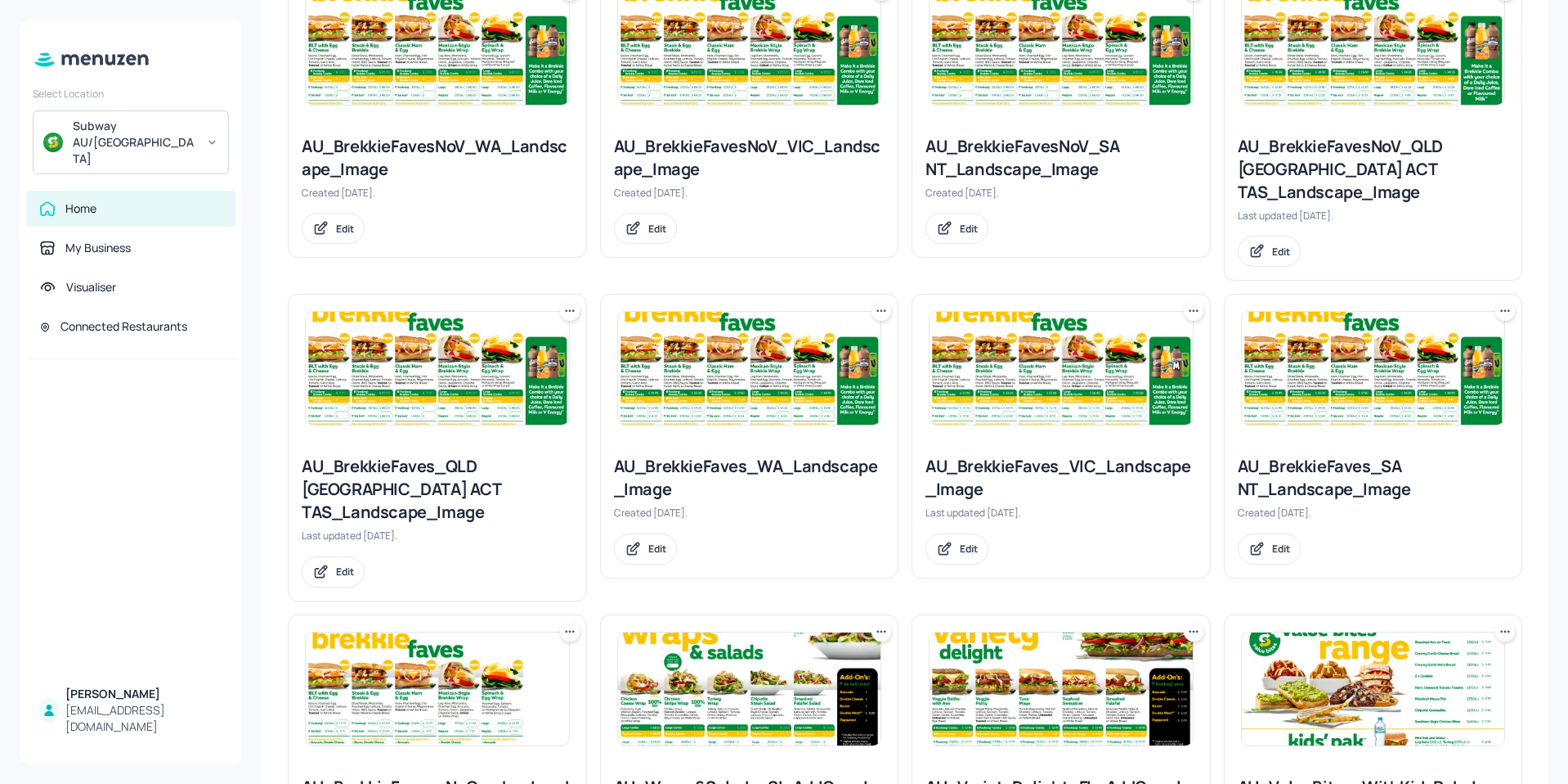
scroll to position [982, 0]
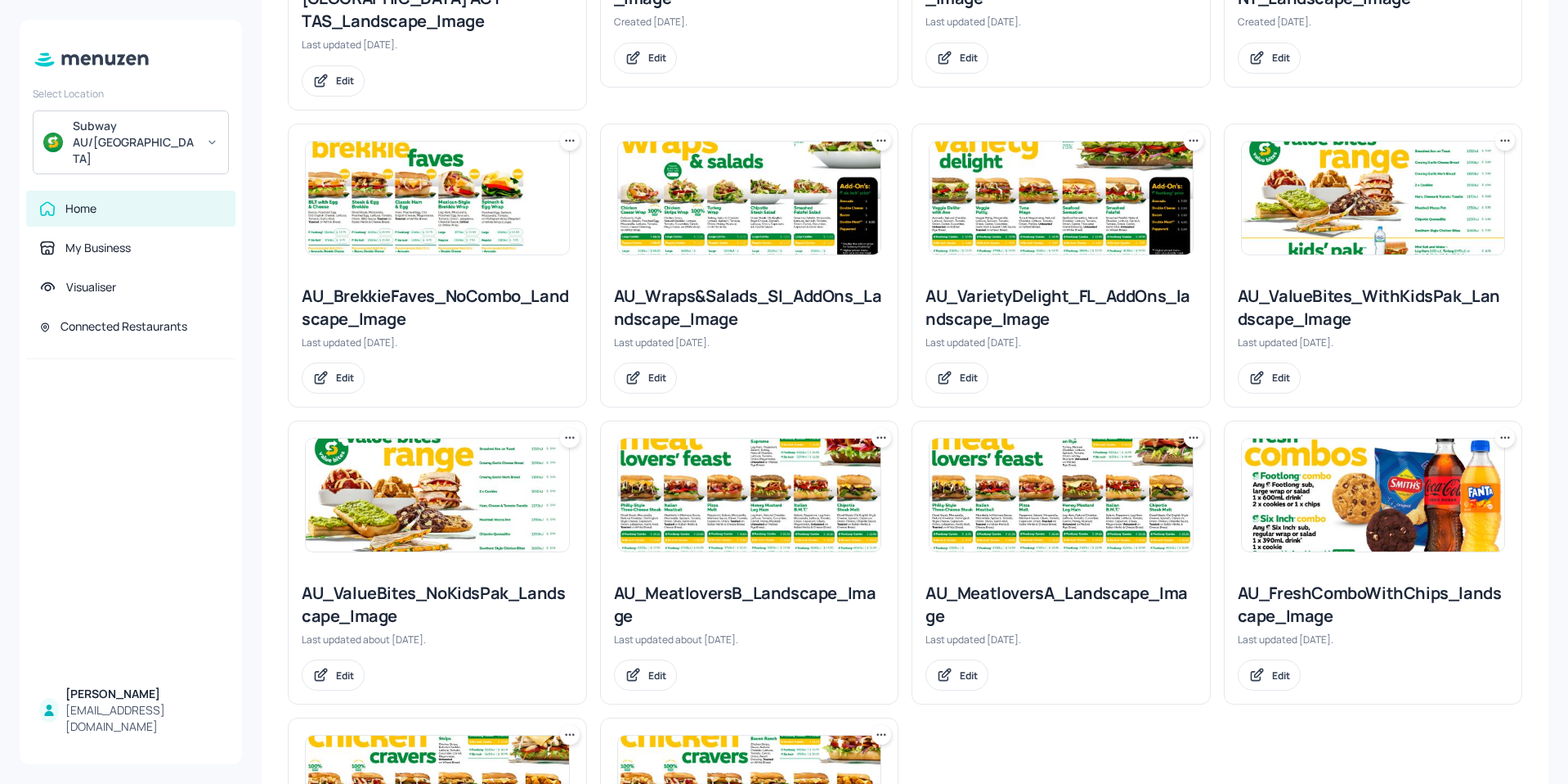
click at [1017, 478] on img at bounding box center [1061, 495] width 263 height 113
